Goal: Information Seeking & Learning: Learn about a topic

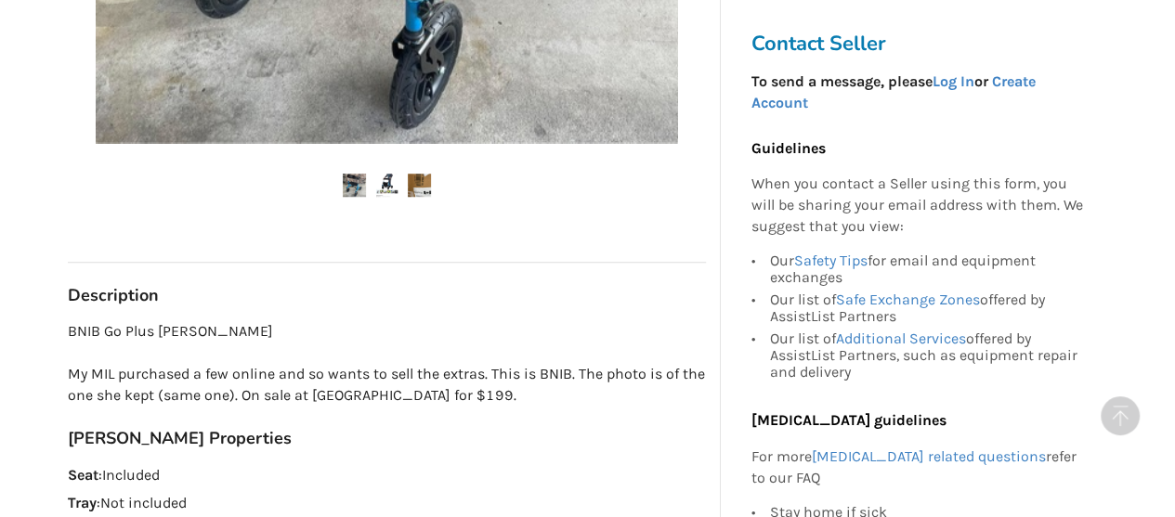
scroll to position [777, 0]
click at [392, 189] on img at bounding box center [386, 186] width 23 height 23
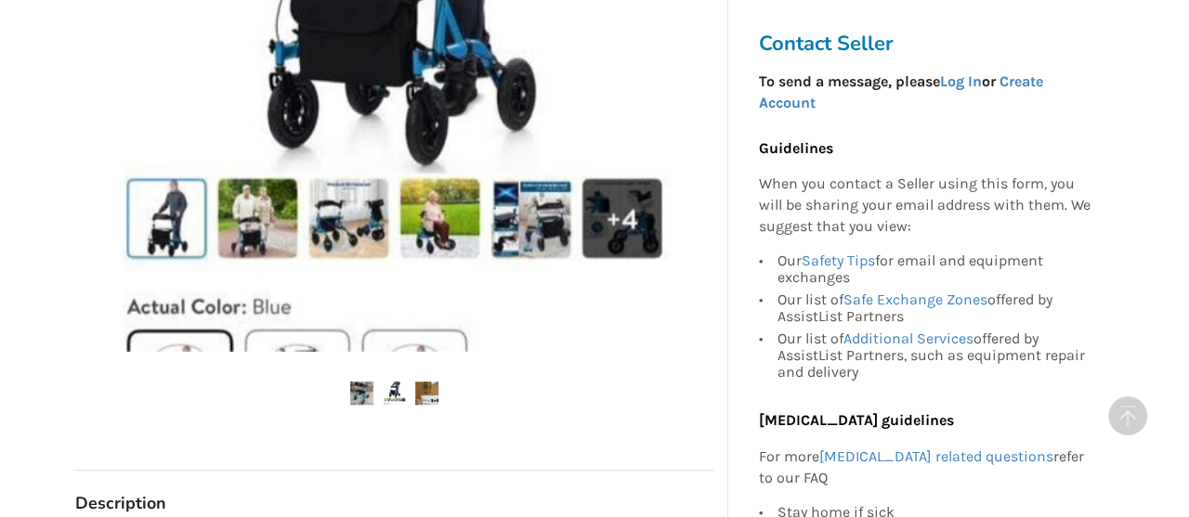
scroll to position [567, 0]
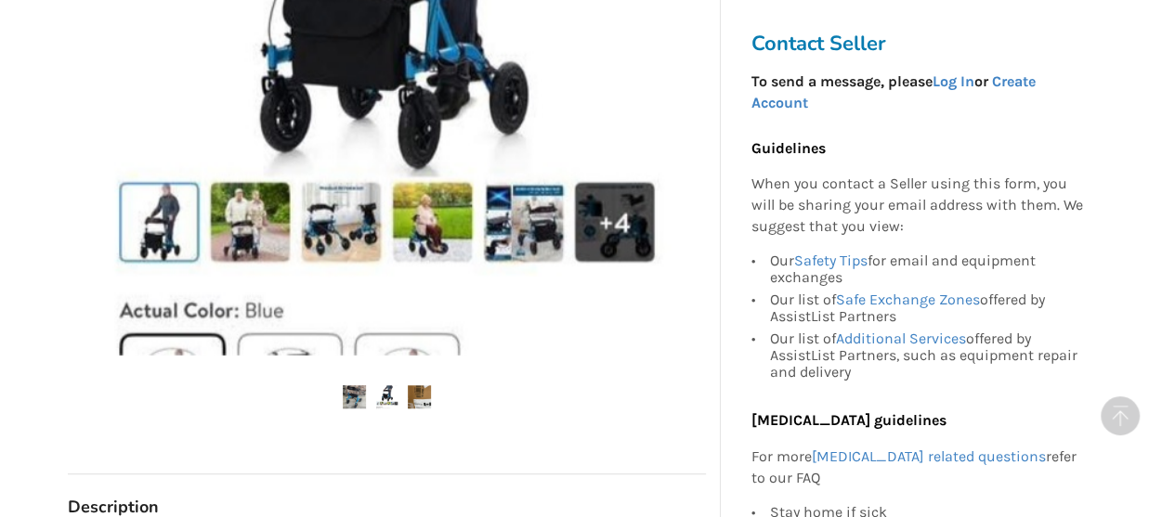
click at [435, 217] on img at bounding box center [387, 63] width 582 height 582
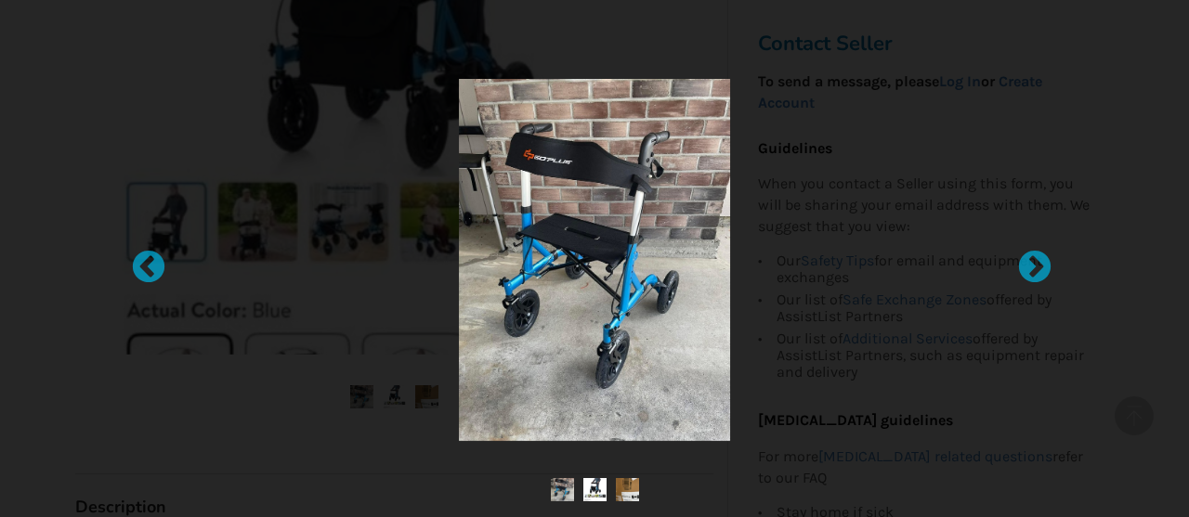
click at [435, 217] on div at bounding box center [595, 260] width 736 height 362
click at [775, 109] on div at bounding box center [595, 260] width 736 height 362
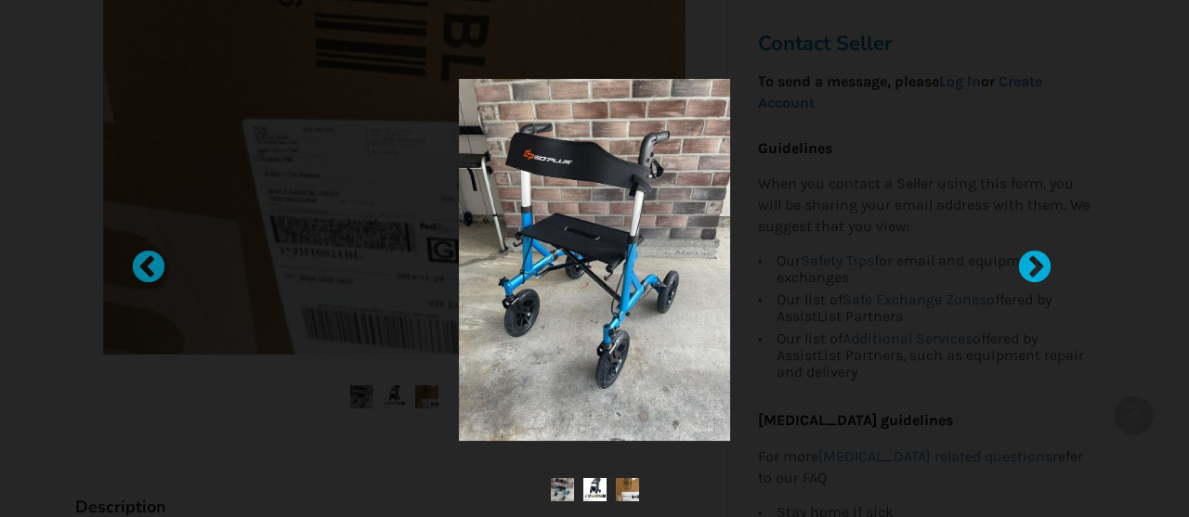
click at [1019, 265] on div at bounding box center [1025, 259] width 19 height 19
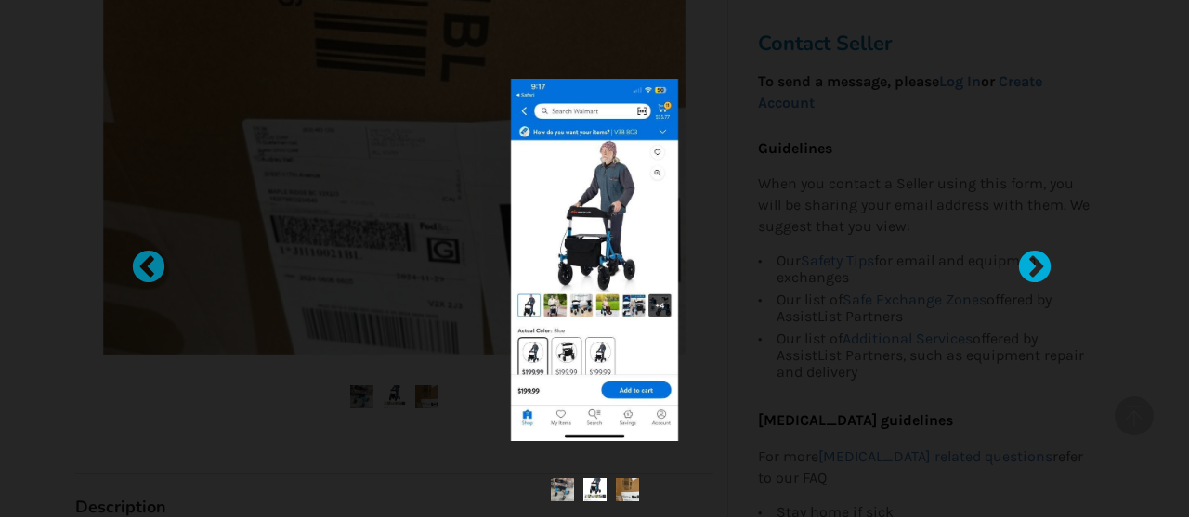
click at [1019, 265] on div at bounding box center [1025, 259] width 19 height 19
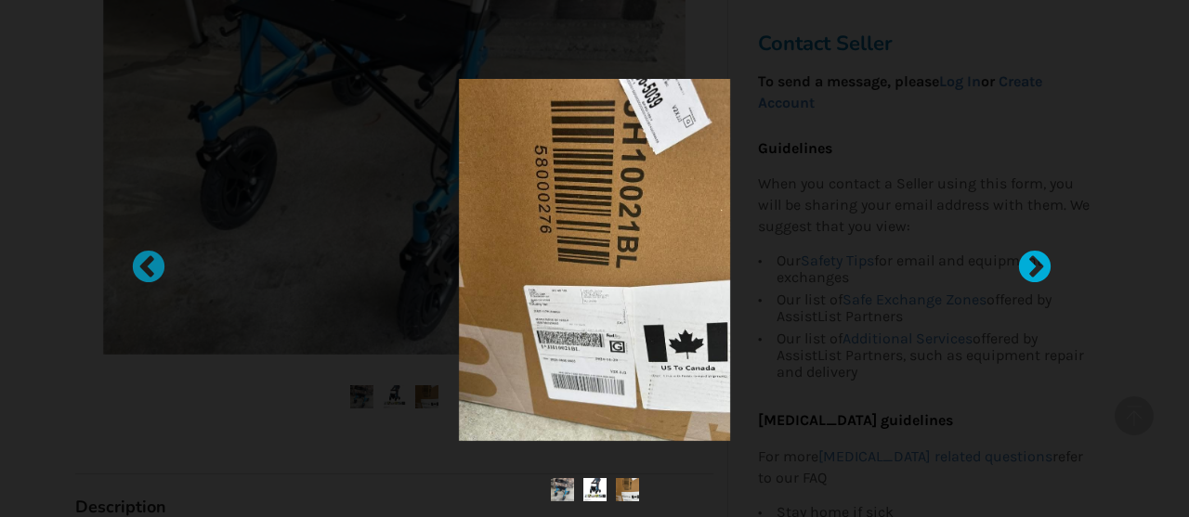
click at [1019, 265] on div at bounding box center [1025, 259] width 19 height 19
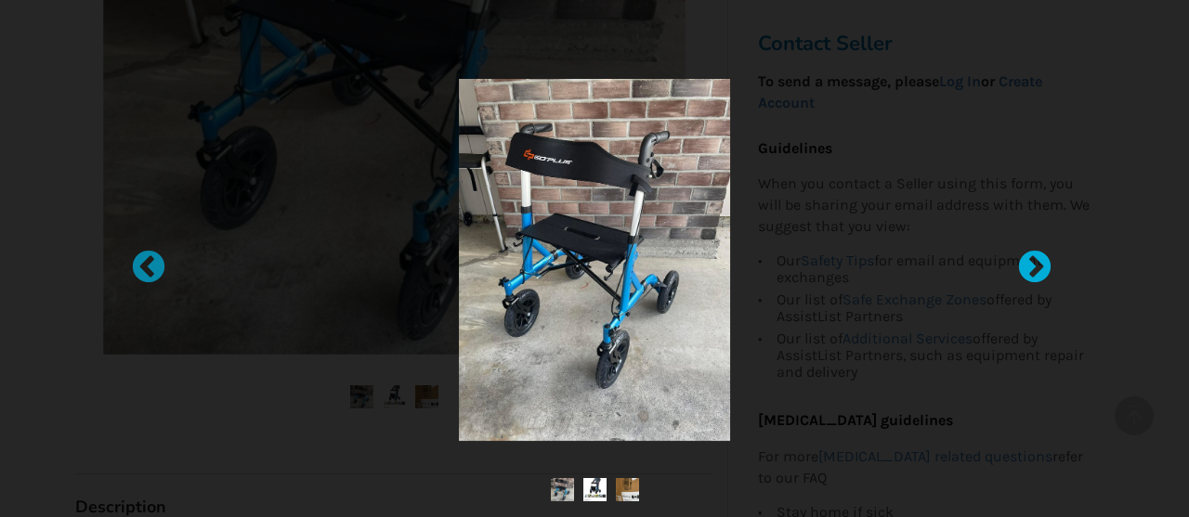
click at [1019, 265] on div at bounding box center [1025, 259] width 19 height 19
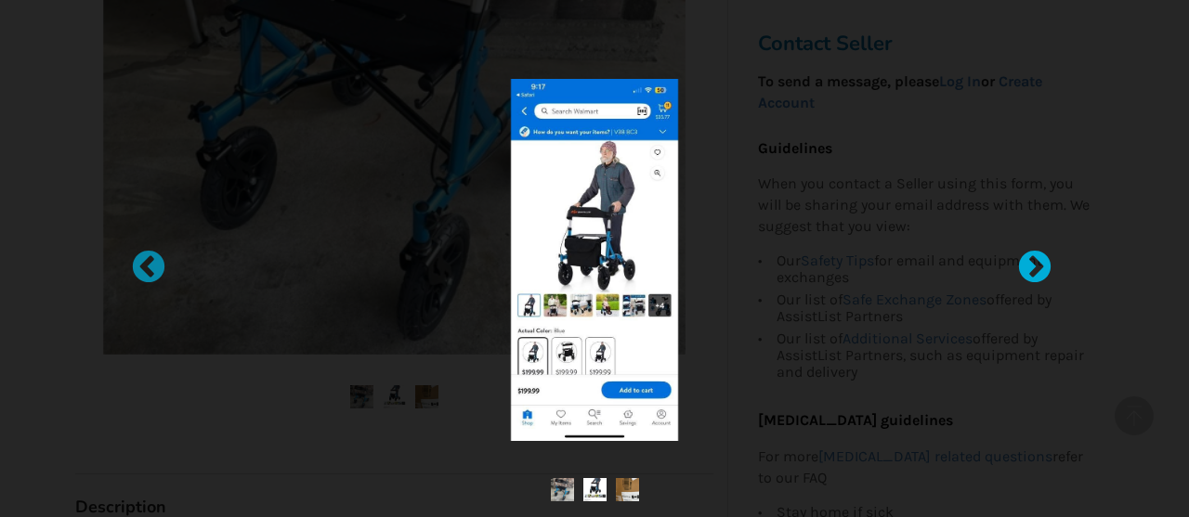
click at [1019, 265] on div at bounding box center [1025, 259] width 19 height 19
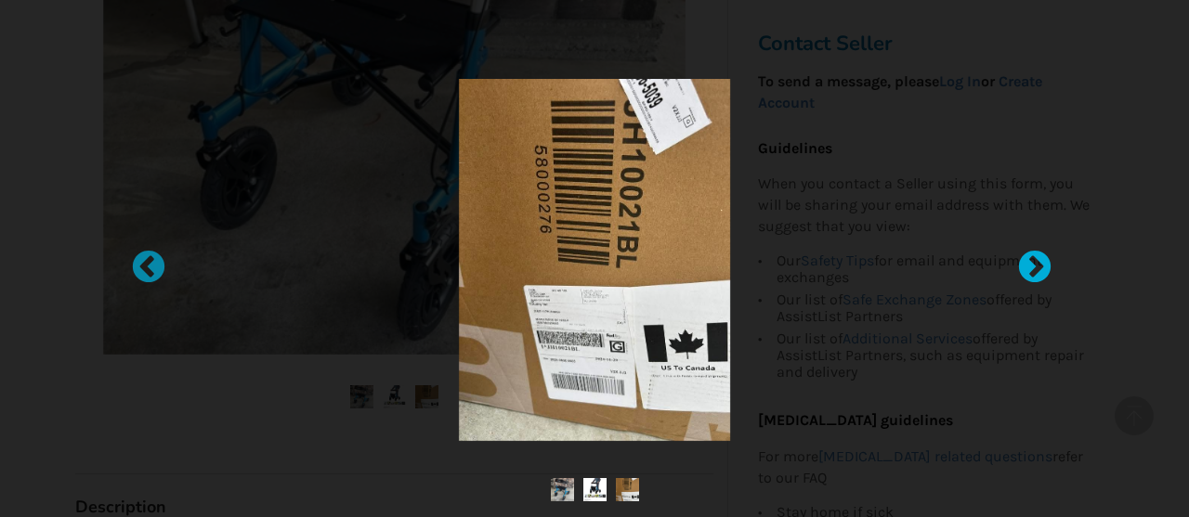
click at [1019, 265] on div at bounding box center [1025, 259] width 19 height 19
